Goal: Task Accomplishment & Management: Use online tool/utility

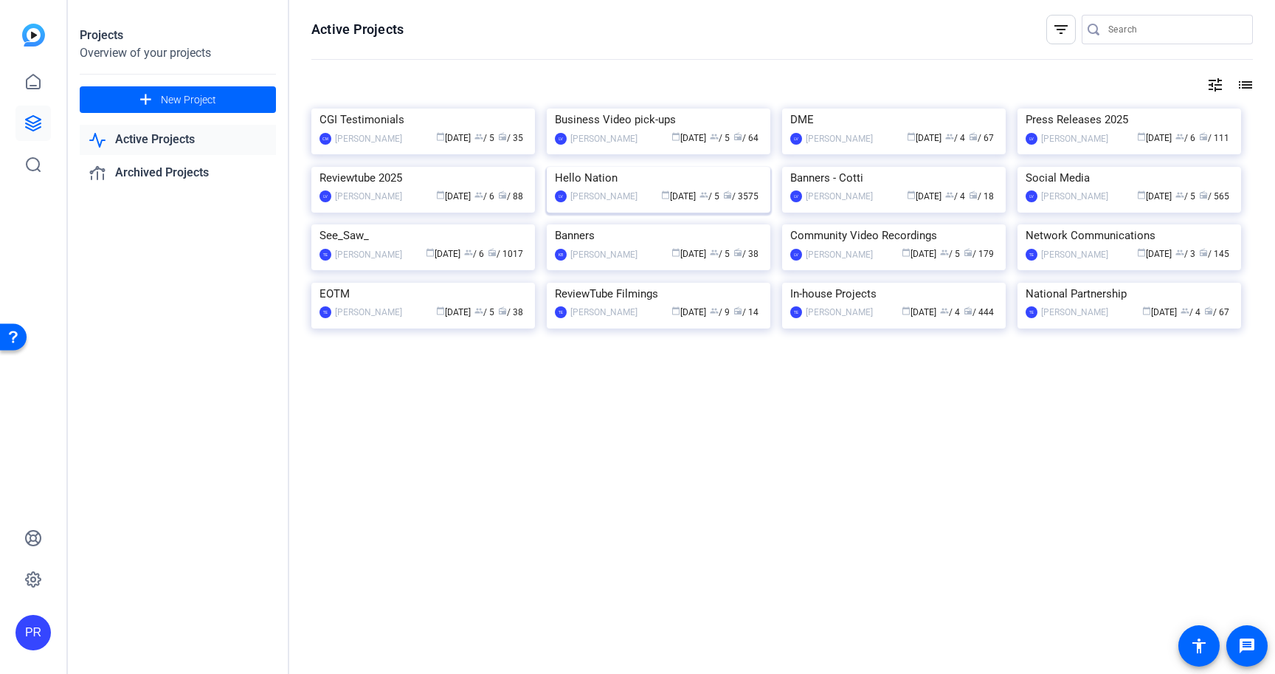
click at [684, 167] on img at bounding box center [659, 167] width 224 height 0
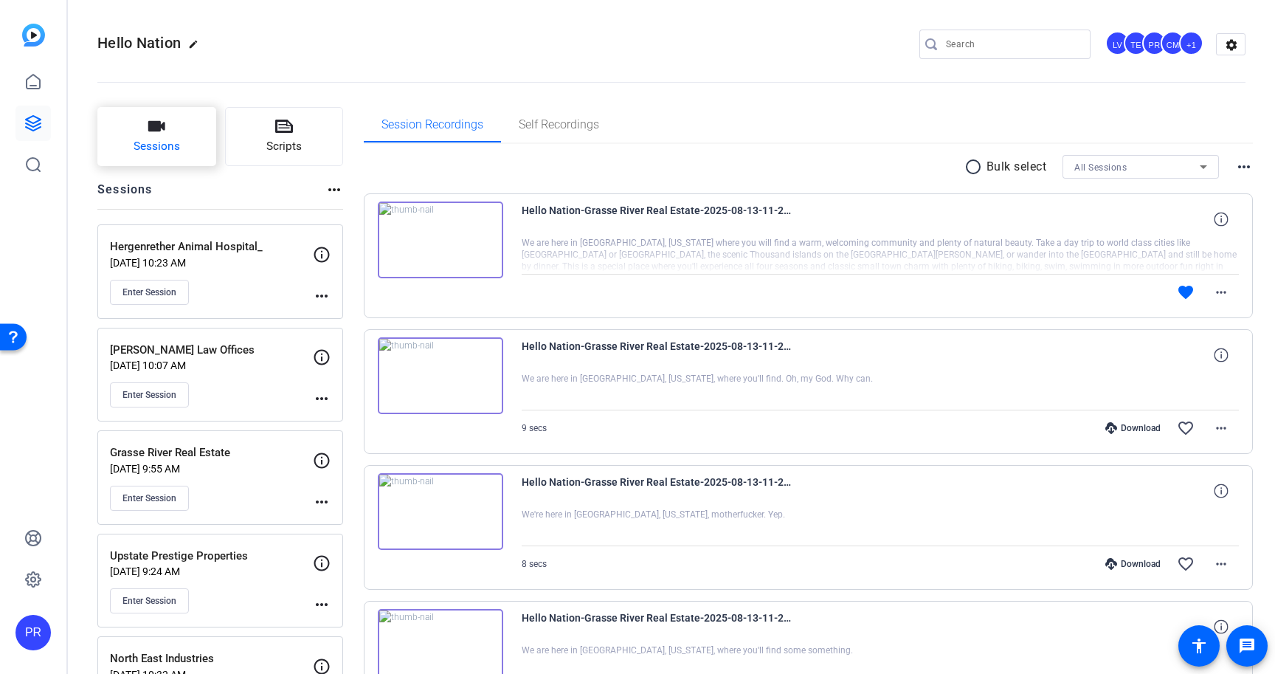
click at [172, 117] on button "Sessions" at bounding box center [156, 136] width 119 height 59
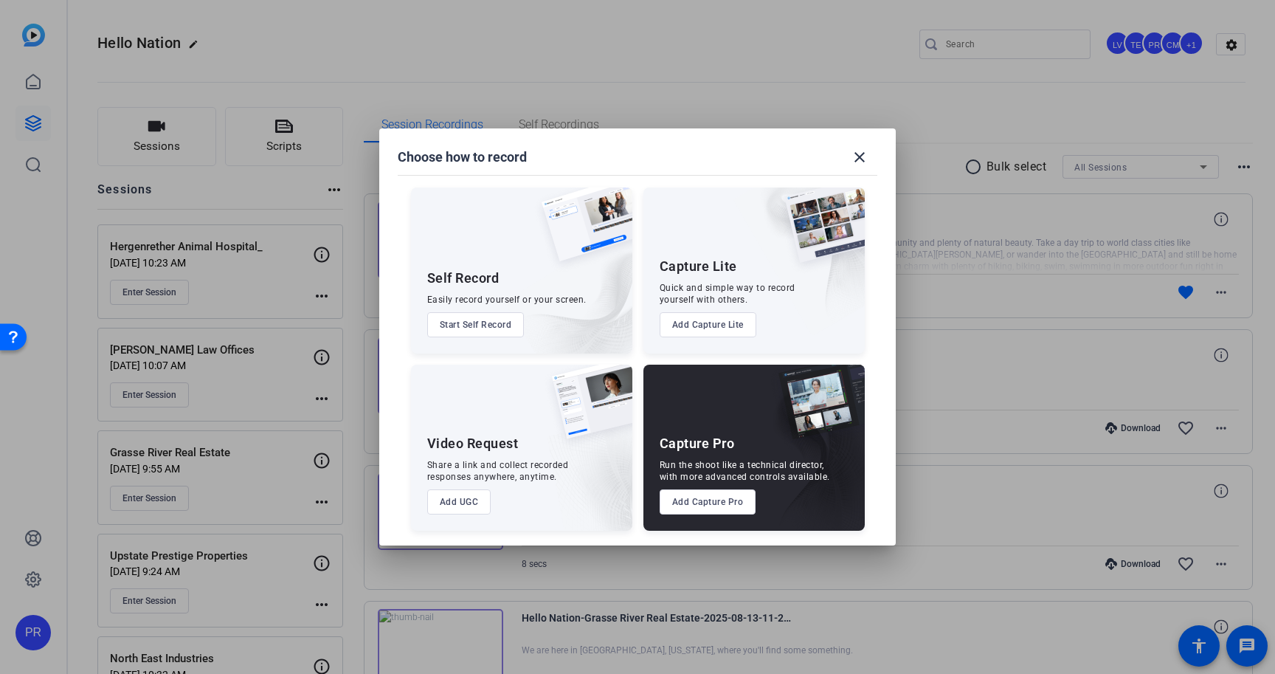
click at [701, 500] on button "Add Capture Pro" at bounding box center [708, 501] width 97 height 25
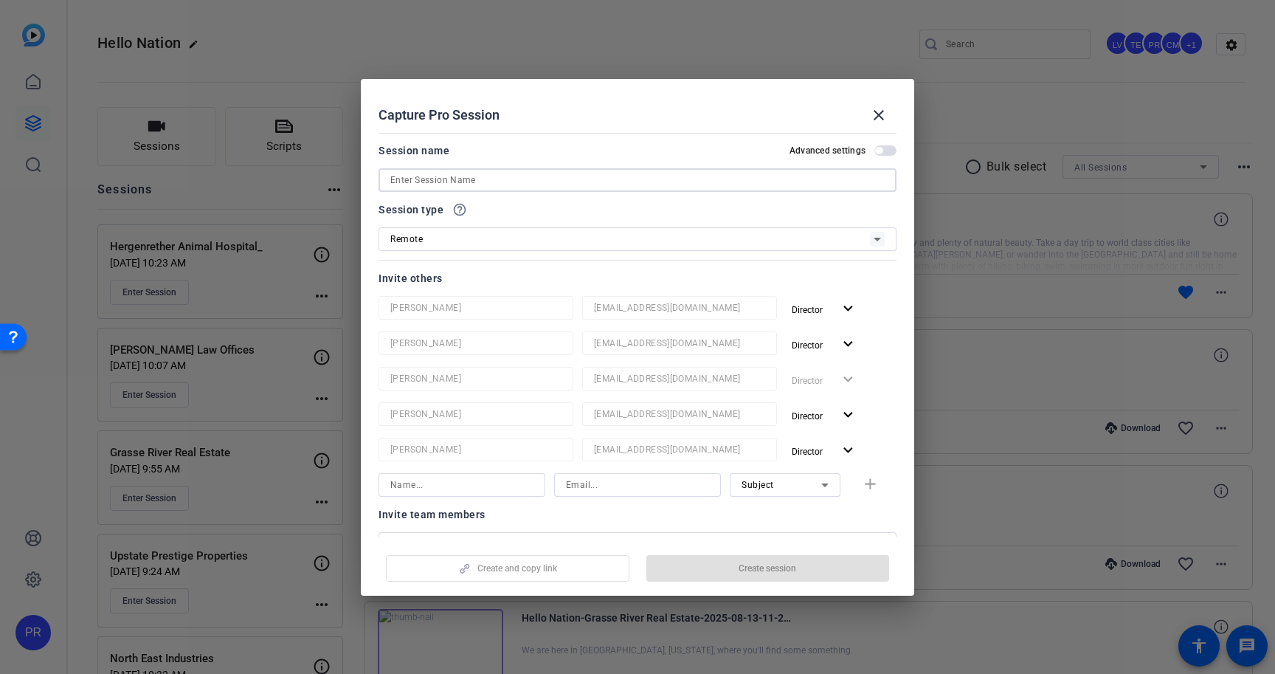
click at [573, 172] on input at bounding box center [637, 180] width 494 height 18
paste input "Bentonville Glass Inc"
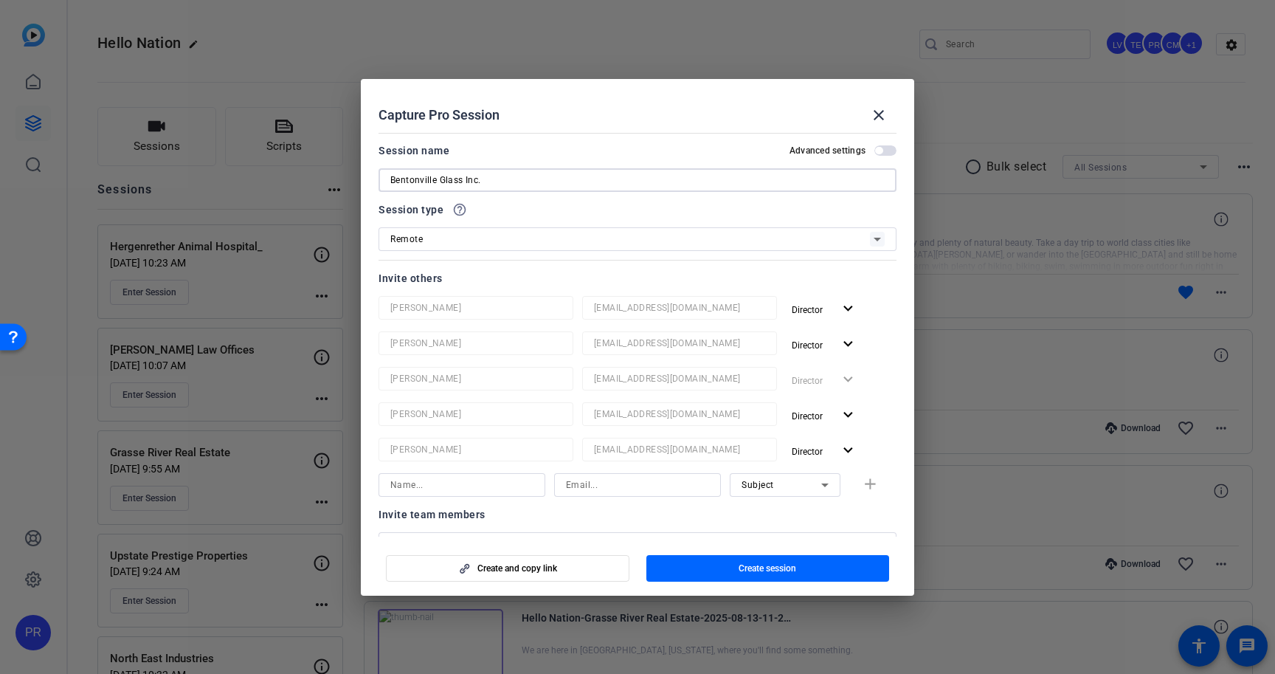
type input "Bentonville Glass Inc."
click at [848, 306] on mat-icon "expand_more" at bounding box center [848, 309] width 18 height 18
click at [842, 369] on span "Remove User" at bounding box center [825, 365] width 55 height 10
click at [845, 311] on mat-icon "expand_more" at bounding box center [848, 309] width 18 height 18
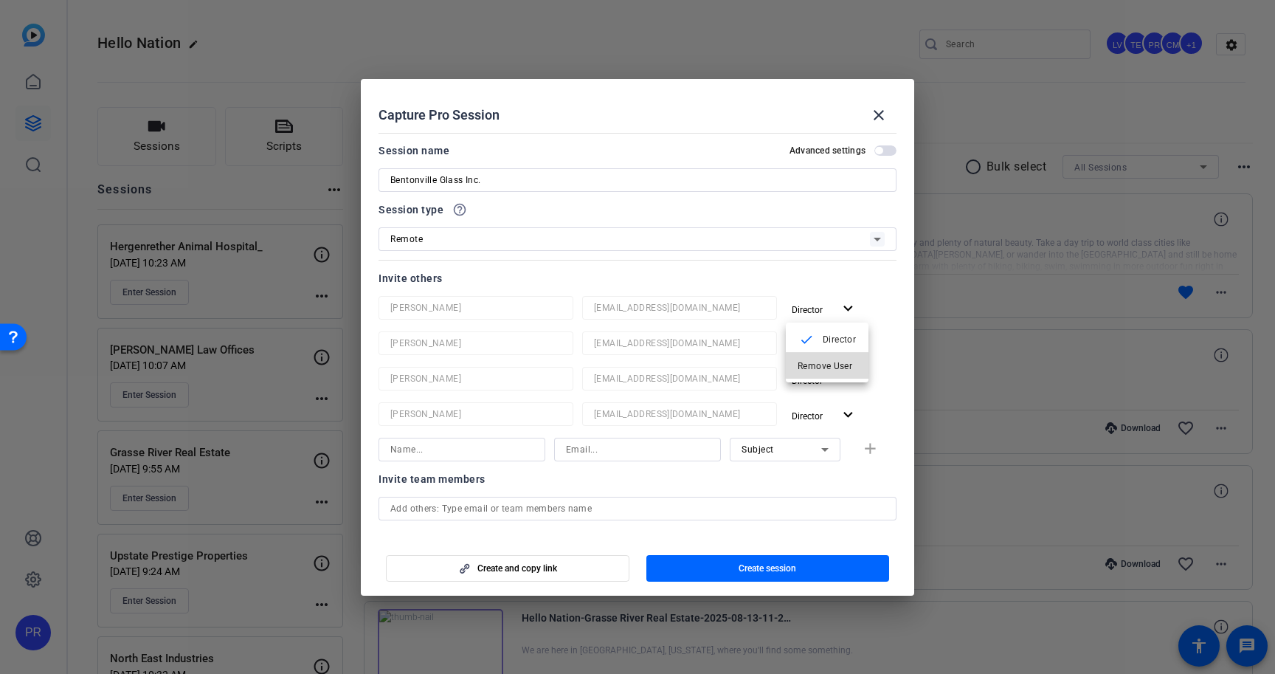
click at [842, 353] on button "Remove User" at bounding box center [827, 366] width 83 height 26
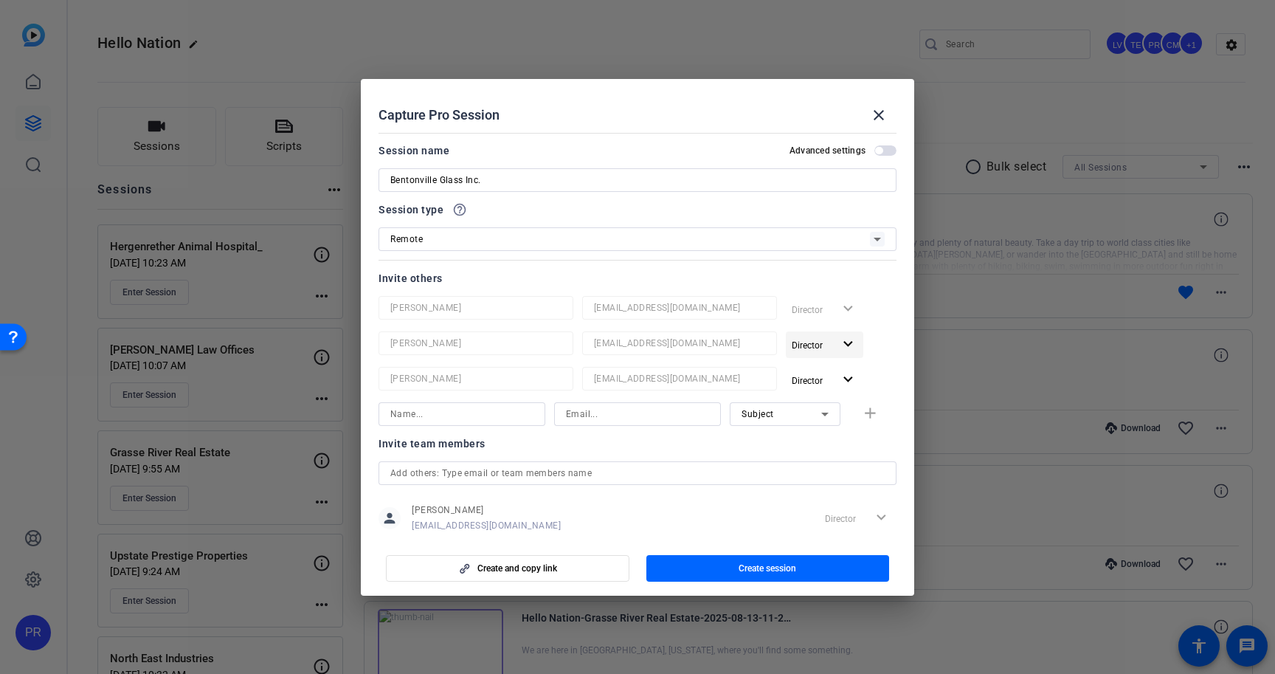
click at [842, 332] on span "button" at bounding box center [824, 344] width 77 height 35
click at [835, 404] on span "Remove User" at bounding box center [825, 401] width 55 height 10
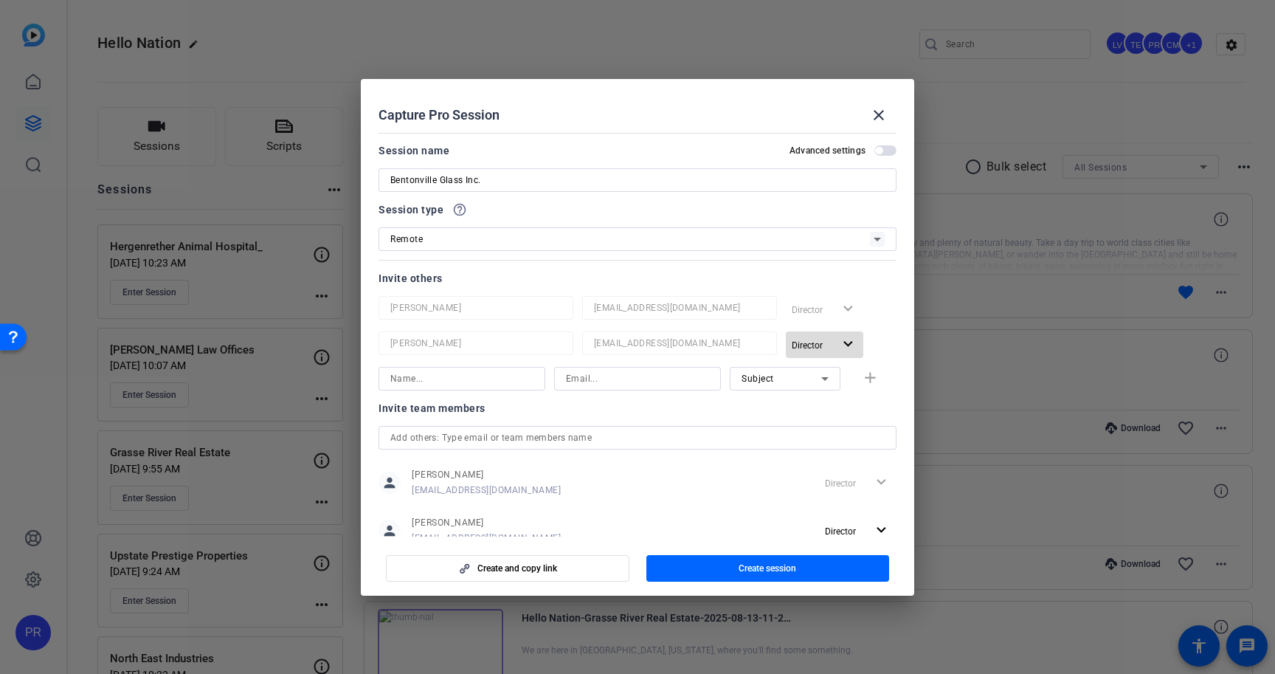
click at [834, 345] on span "button" at bounding box center [824, 344] width 77 height 35
click at [828, 395] on span "Remove User" at bounding box center [827, 401] width 59 height 18
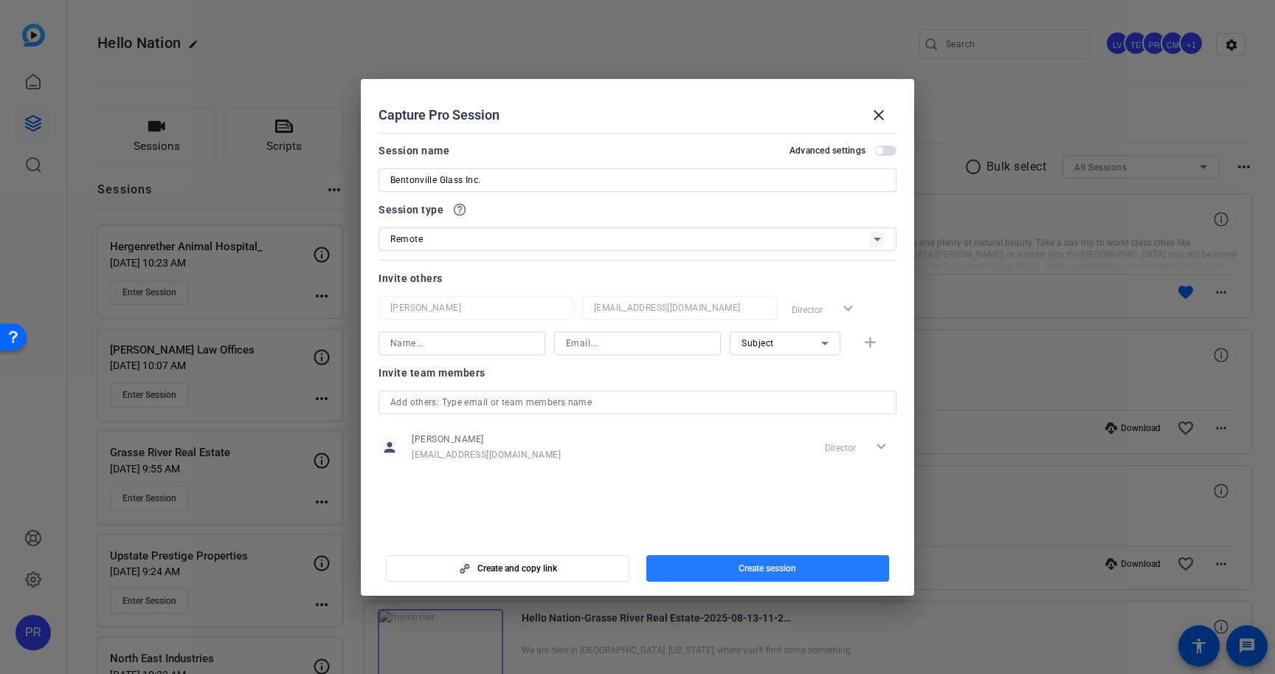
click at [776, 569] on span "Create session" at bounding box center [768, 568] width 58 height 12
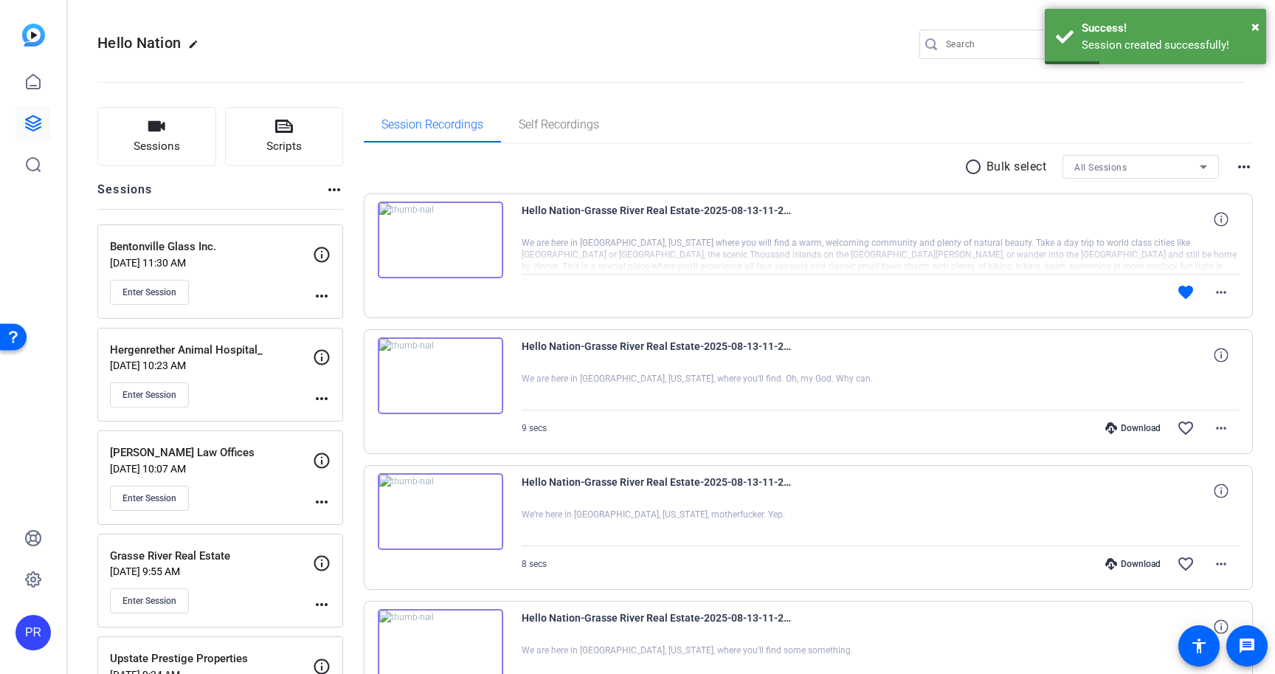
click at [322, 292] on mat-icon "more_horiz" at bounding box center [322, 296] width 18 height 18
click at [336, 320] on span "Edit Session" at bounding box center [358, 317] width 67 height 18
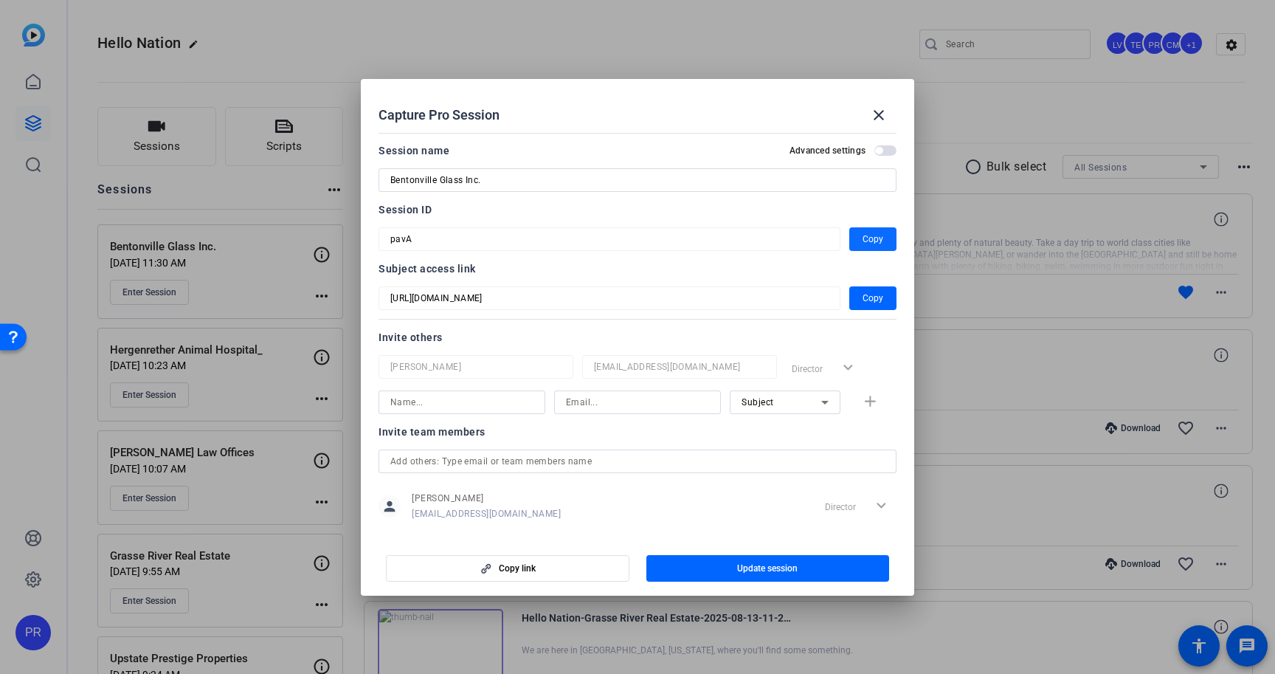
click at [868, 233] on span "Copy" at bounding box center [873, 239] width 21 height 18
